Goal: Obtain resource: Download file/media

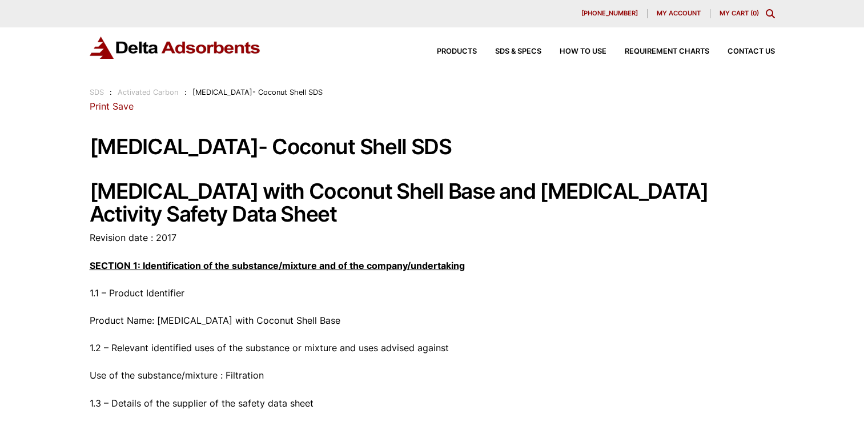
click at [117, 107] on link "Save" at bounding box center [123, 106] width 21 height 11
click at [98, 107] on link "Print" at bounding box center [100, 106] width 20 height 11
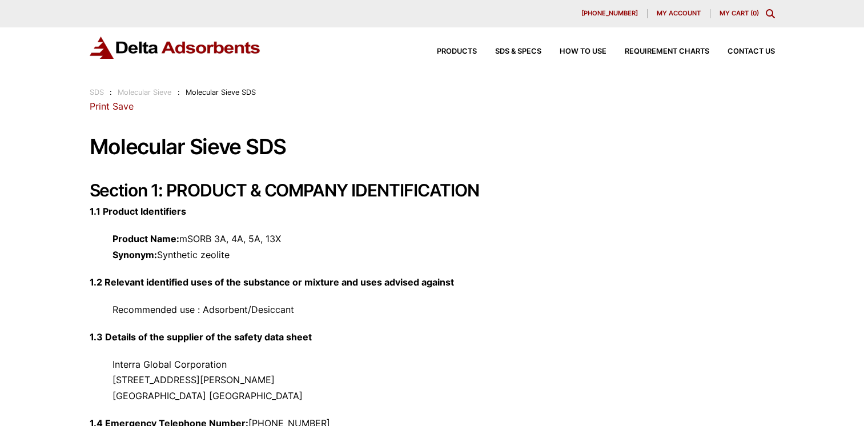
click at [101, 107] on link "Print" at bounding box center [100, 106] width 20 height 11
